Goal: Task Accomplishment & Management: Manage account settings

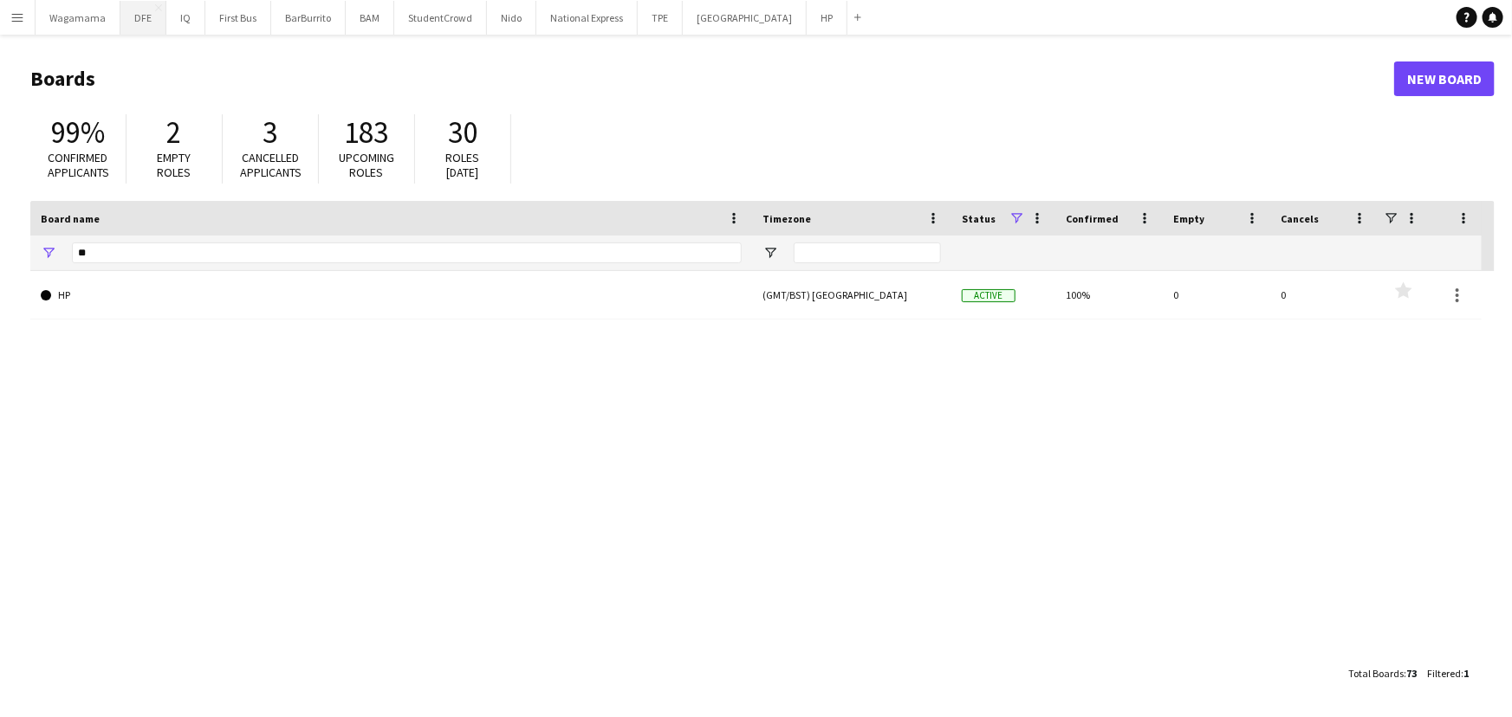
click at [125, 23] on button "DFE Close" at bounding box center [143, 18] width 46 height 34
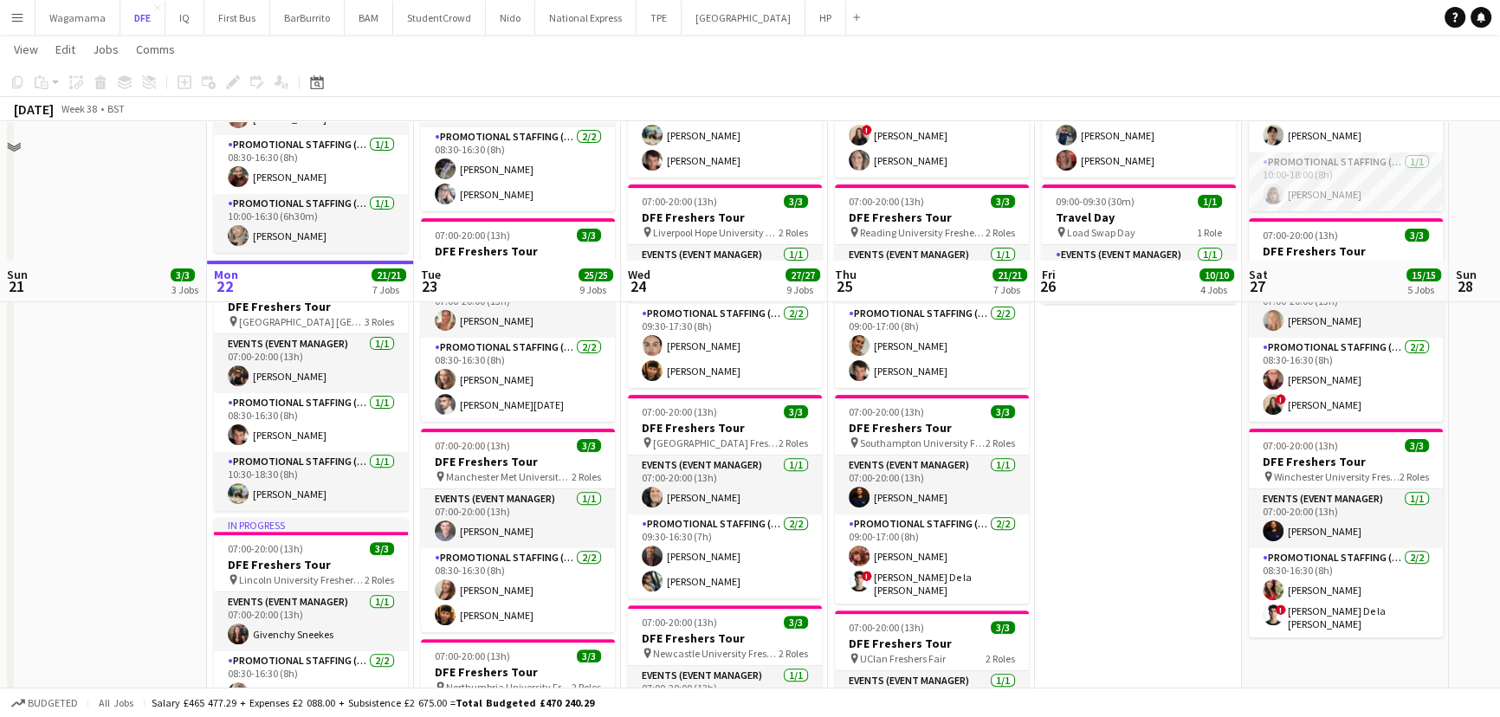
scroll to position [787, 0]
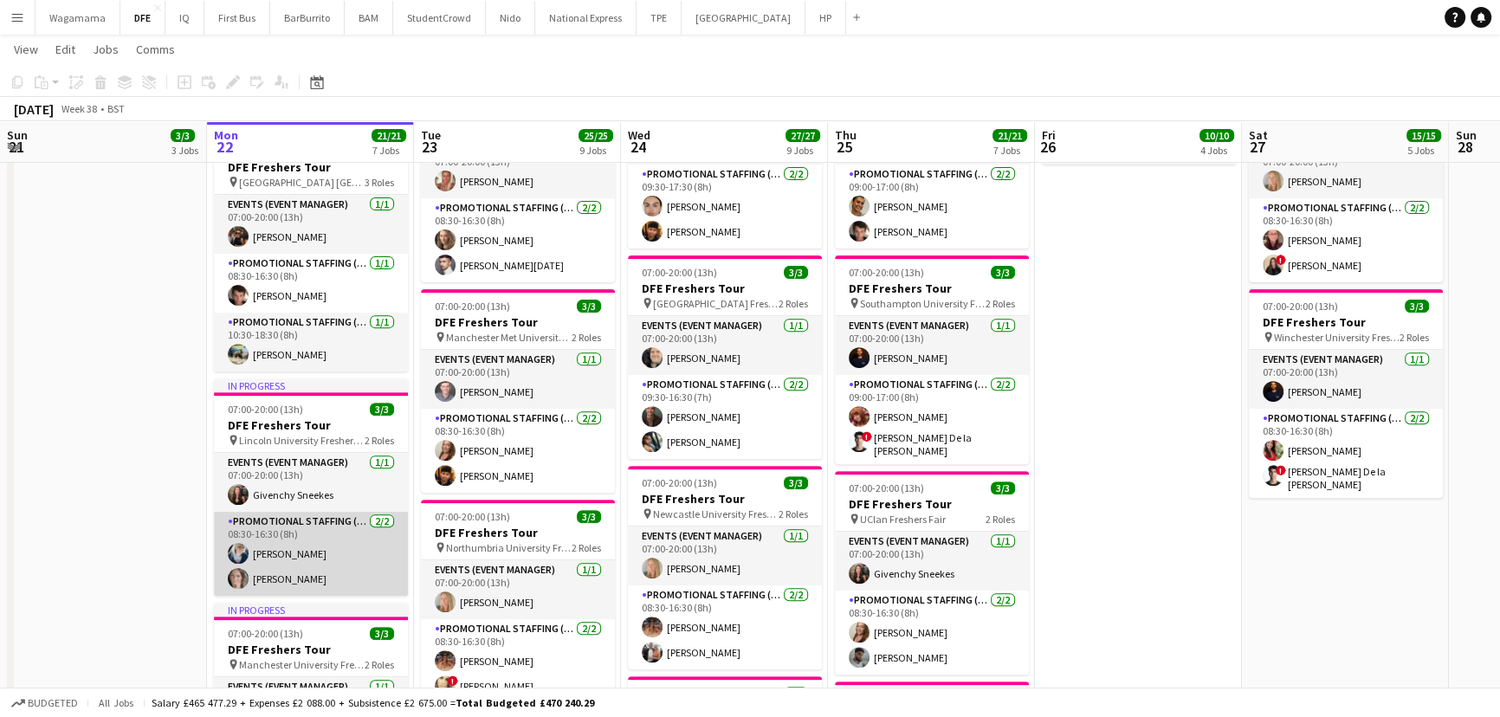
click at [317, 554] on app-card-role "Promotional Staffing (Brand Ambassadors) [DATE] 08:30-16:30 (8h) [PERSON_NAME] …" at bounding box center [311, 554] width 194 height 84
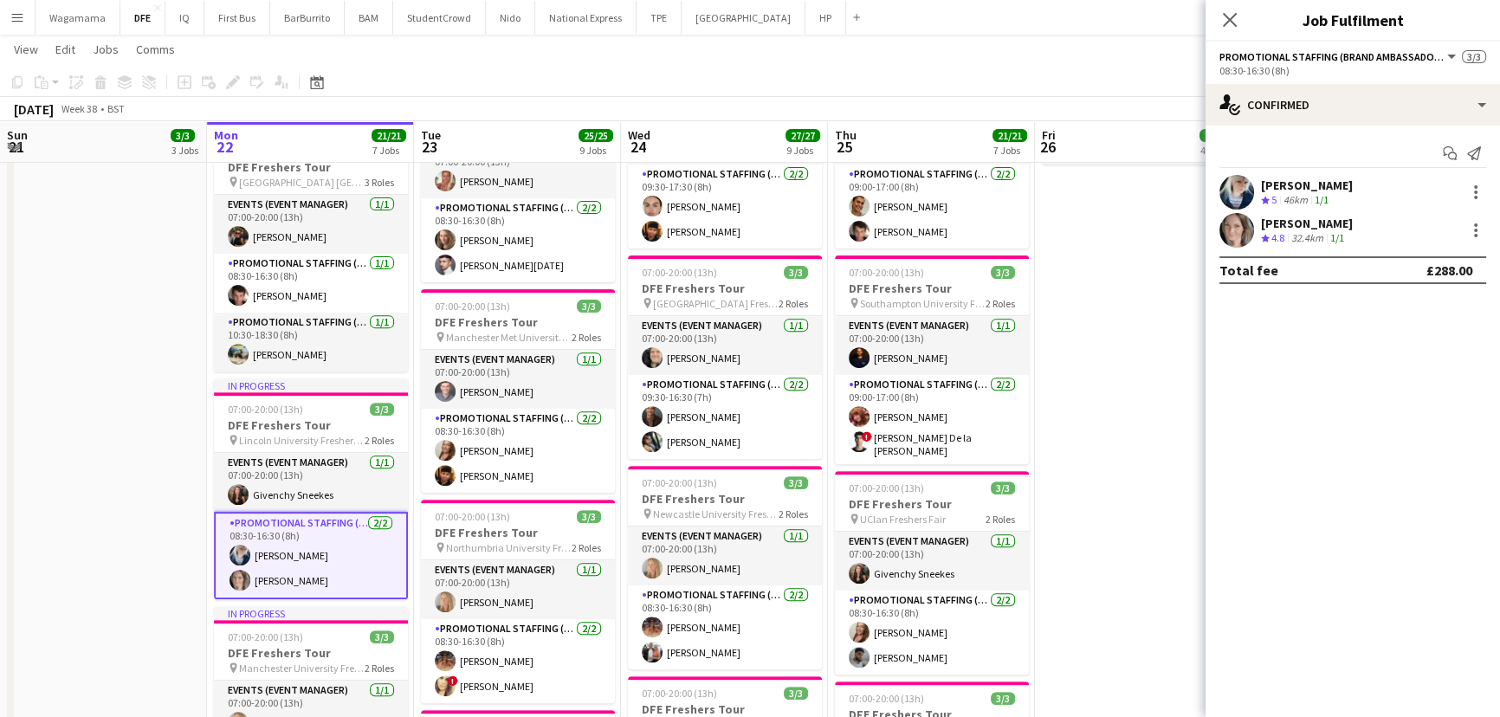
click at [1245, 201] on app-user-avatar at bounding box center [1237, 192] width 35 height 35
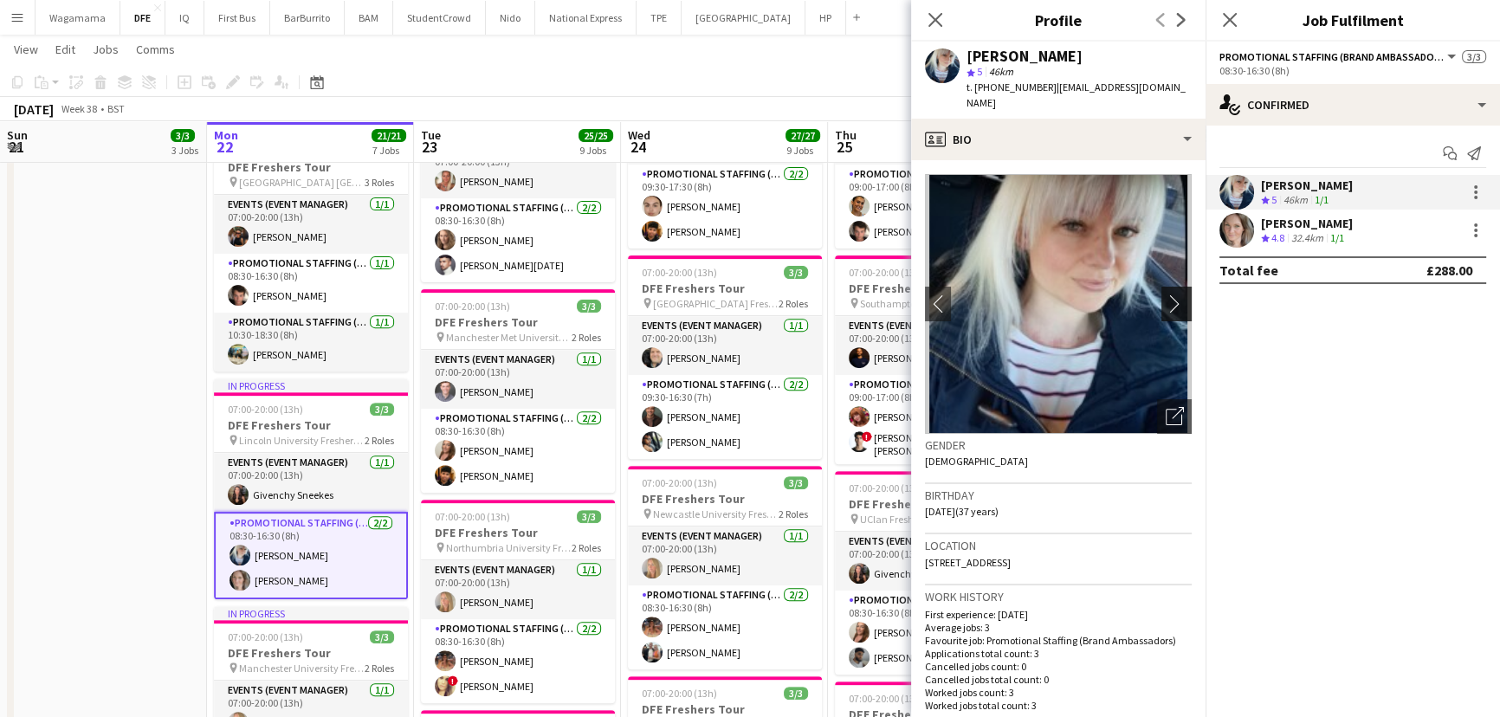
click at [1167, 294] on button "chevron-right" at bounding box center [1179, 304] width 35 height 35
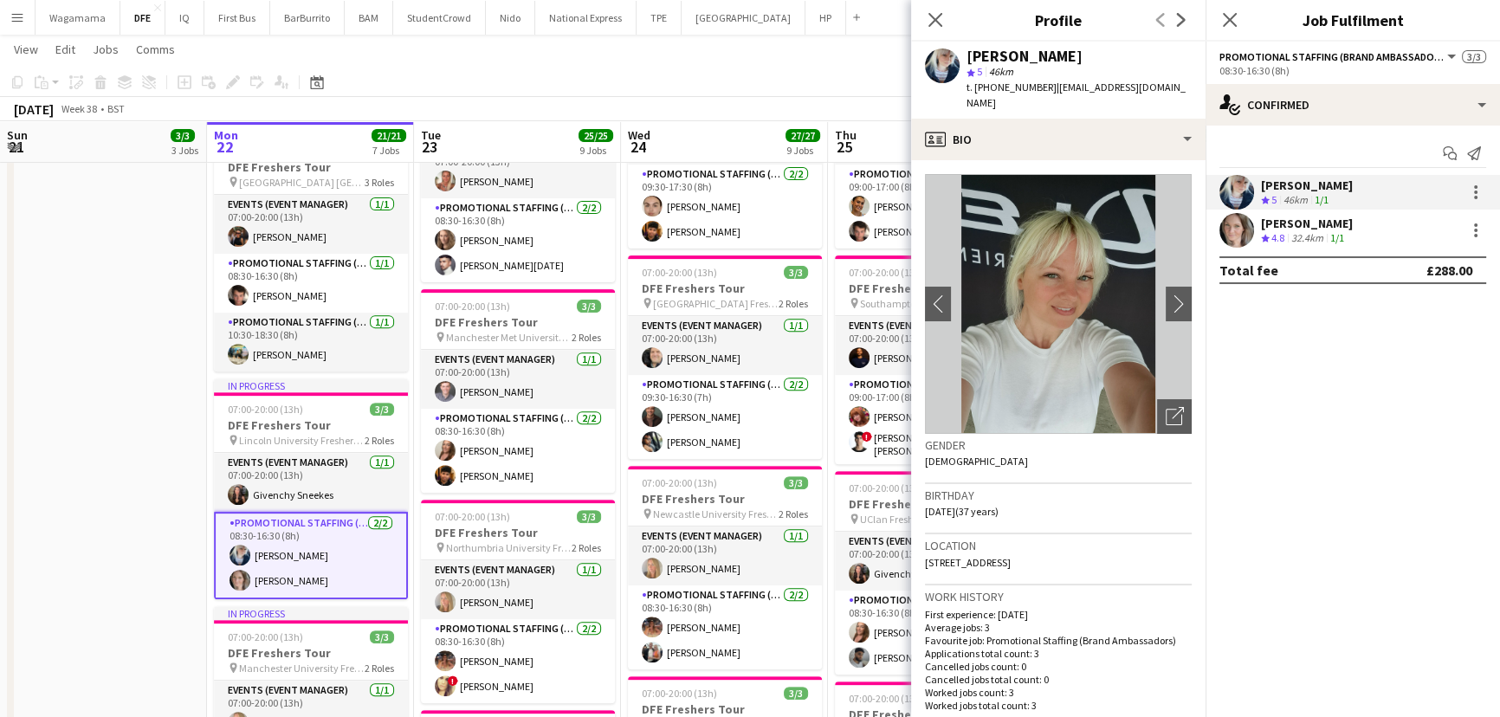
click at [1240, 228] on app-user-avatar at bounding box center [1237, 230] width 35 height 35
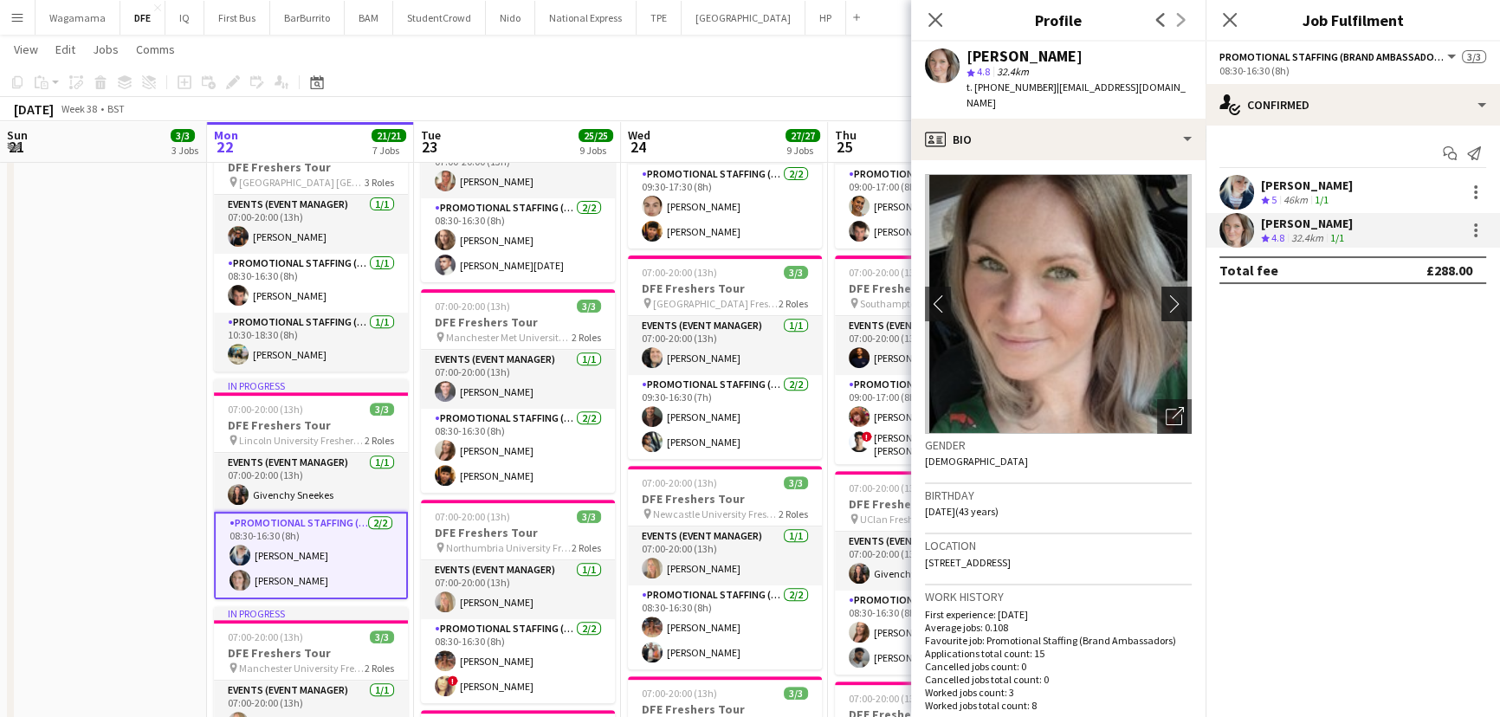
click at [1166, 295] on app-icon "chevron-right" at bounding box center [1179, 304] width 27 height 18
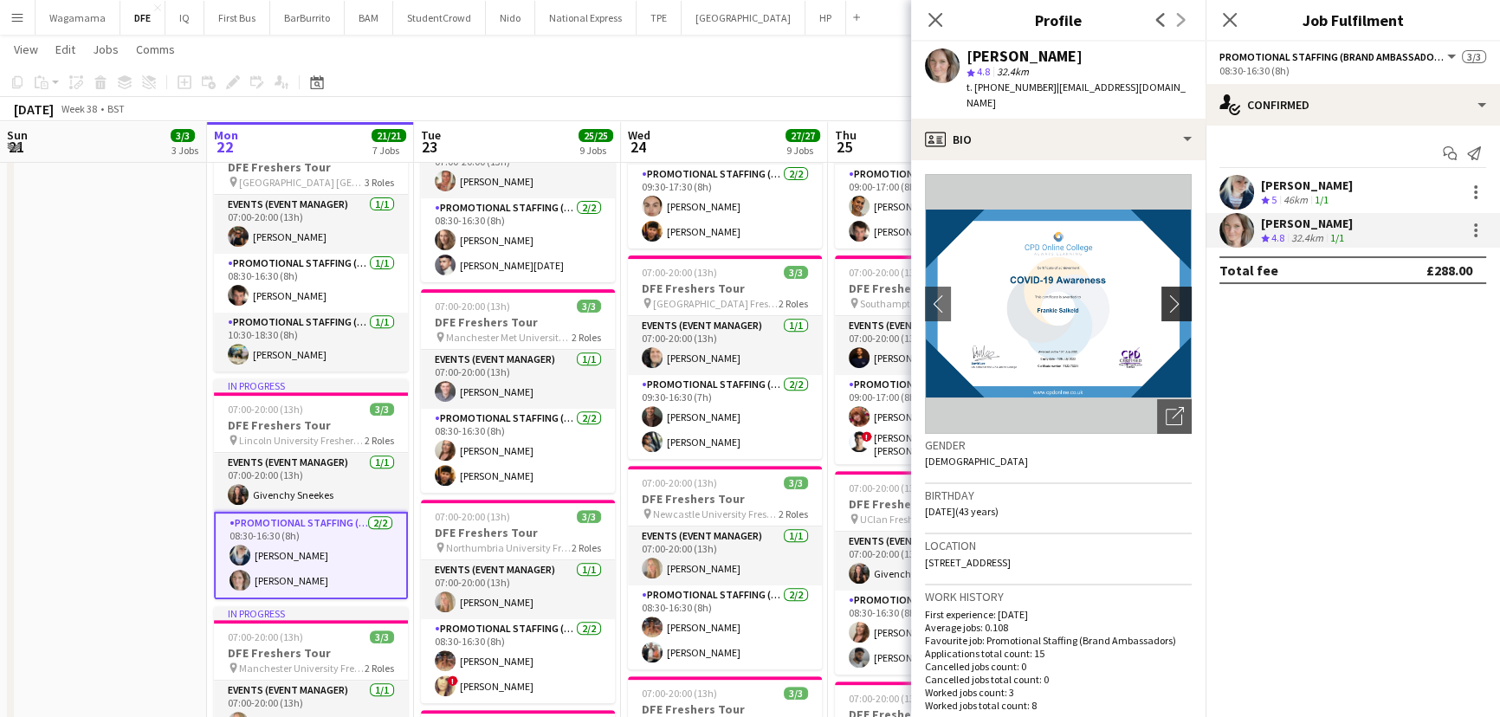
click at [1166, 295] on app-icon "chevron-right" at bounding box center [1179, 304] width 27 height 18
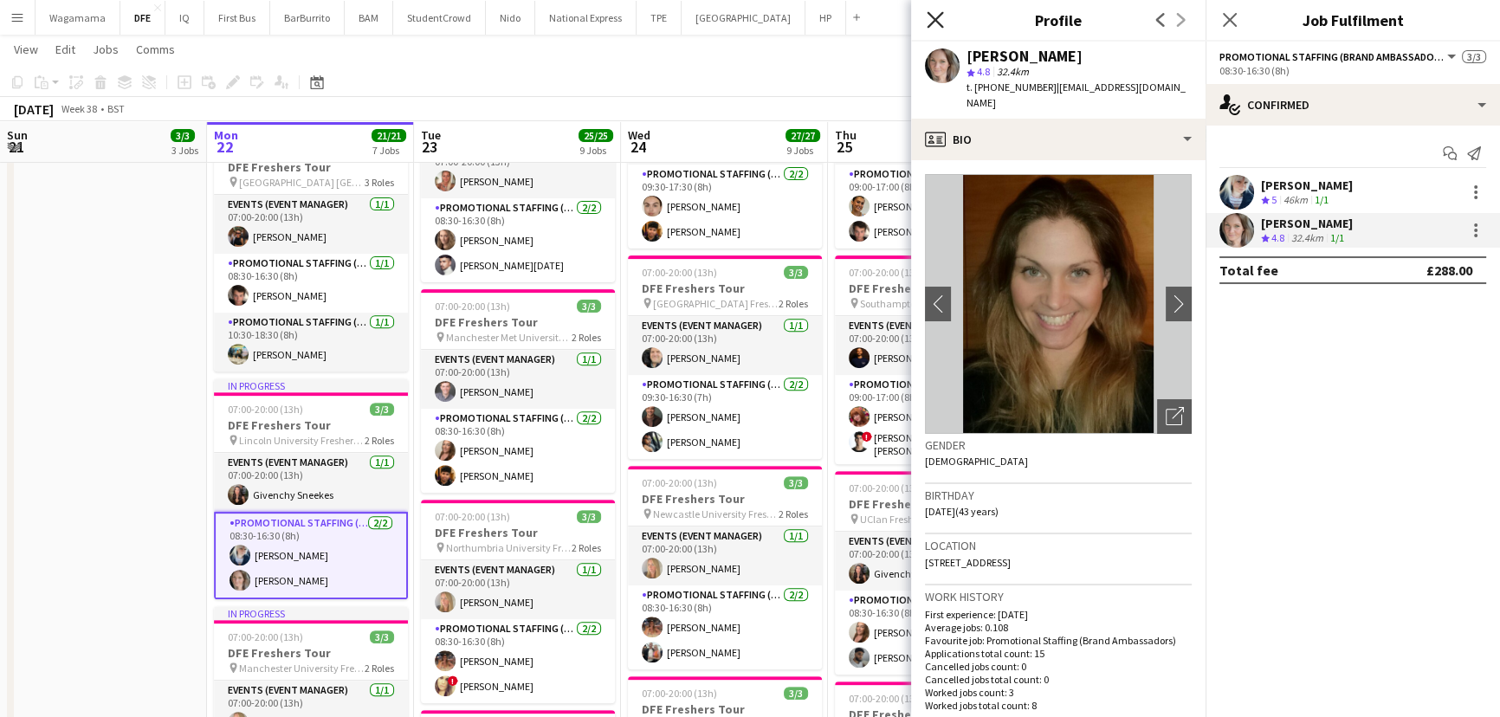
click at [942, 16] on icon "Close pop-in" at bounding box center [935, 19] width 16 height 16
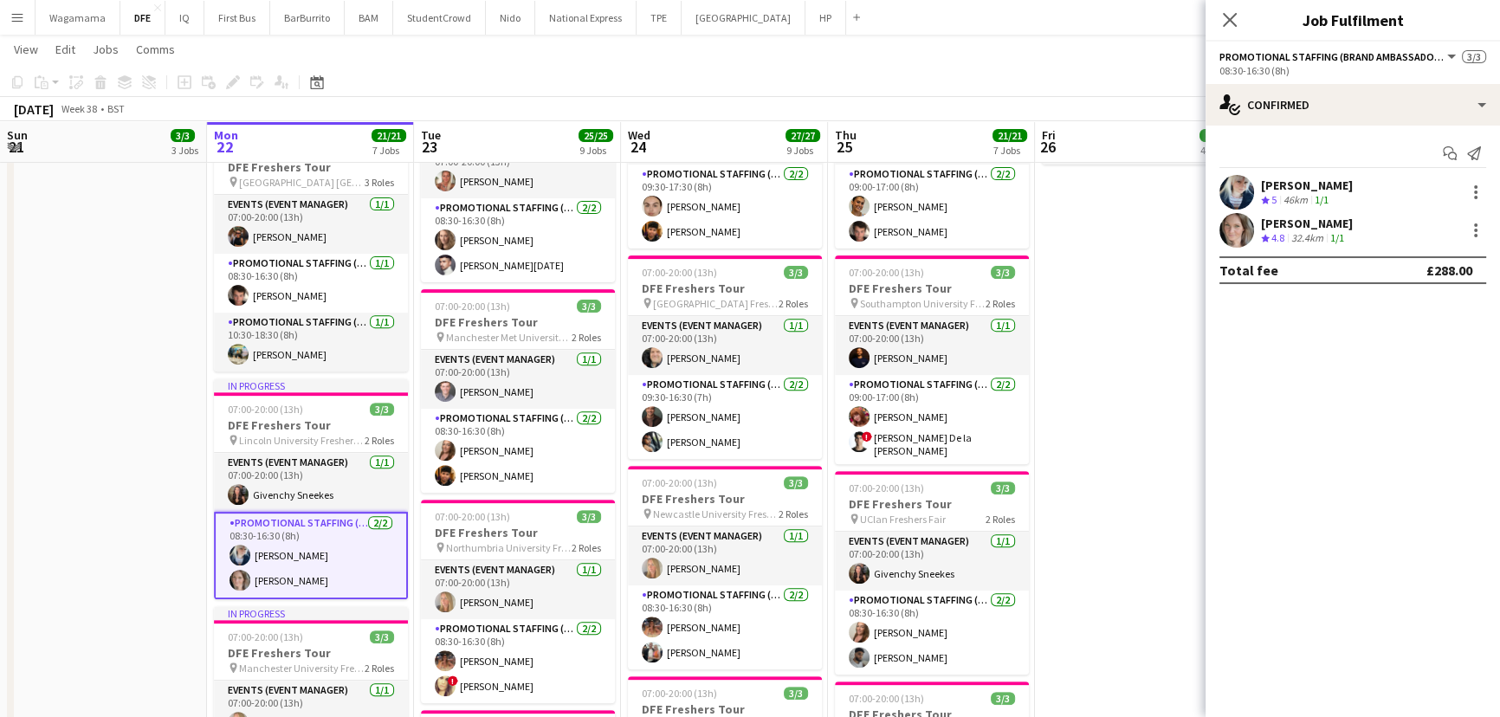
click at [1214, 10] on div "Close pop-in" at bounding box center [1230, 20] width 49 height 40
click at [1233, 16] on icon at bounding box center [1229, 19] width 16 height 16
